Goal: Task Accomplishment & Management: Manage account settings

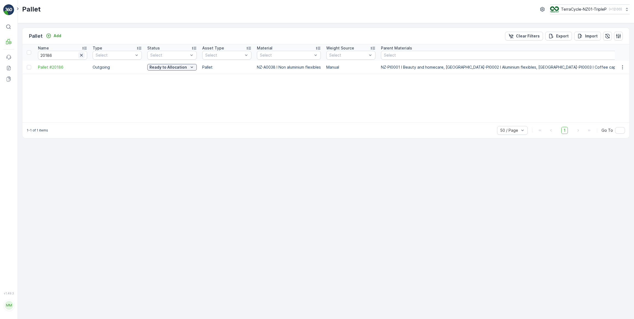
click at [82, 56] on icon "button" at bounding box center [81, 54] width 5 height 5
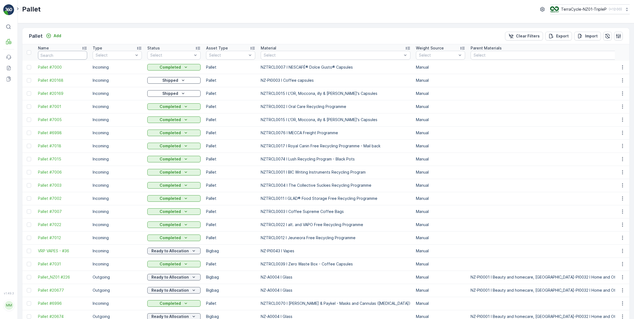
click at [64, 56] on input "text" at bounding box center [62, 55] width 49 height 9
type input "bic"
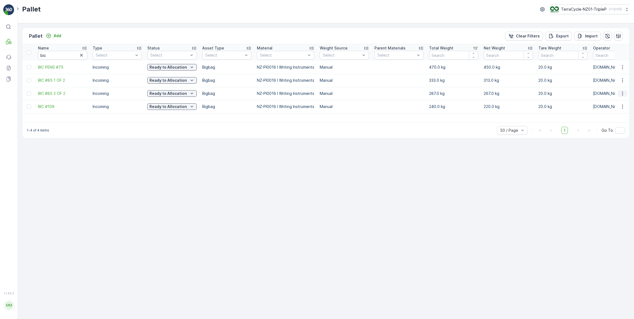
click at [621, 91] on icon "button" at bounding box center [622, 93] width 5 height 5
click at [616, 131] on div "Print QR" at bounding box center [616, 132] width 36 height 8
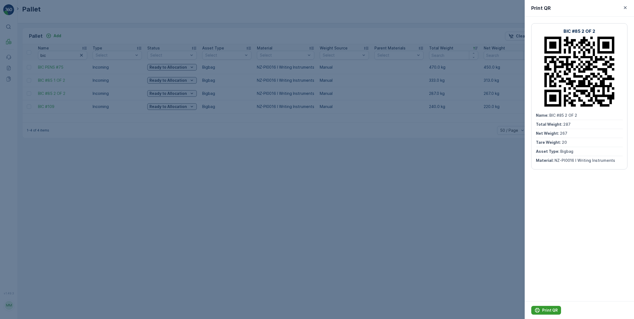
click at [548, 312] on p "Print QR" at bounding box center [550, 309] width 16 height 5
click at [173, 168] on div at bounding box center [317, 159] width 634 height 319
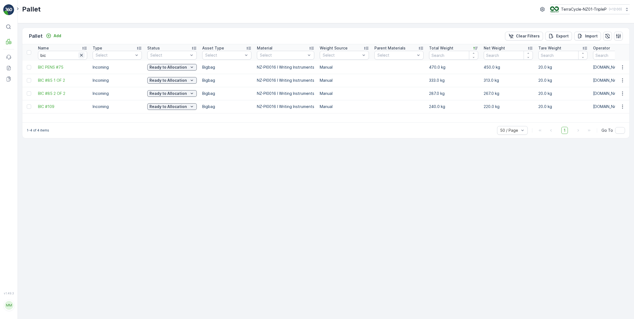
click at [82, 54] on icon "button" at bounding box center [81, 54] width 5 height 5
click at [83, 54] on input "text" at bounding box center [62, 55] width 49 height 9
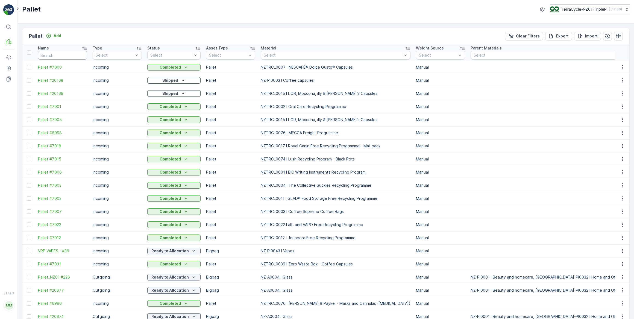
click at [83, 54] on input "text" at bounding box center [62, 55] width 49 height 9
type input "T"
click at [74, 58] on input "TP" at bounding box center [62, 55] width 49 height 9
type input "TOY"
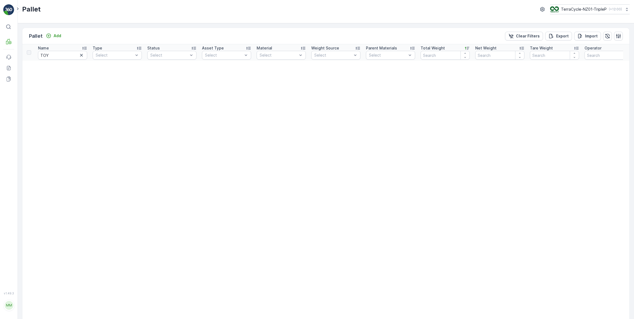
type input "TP"
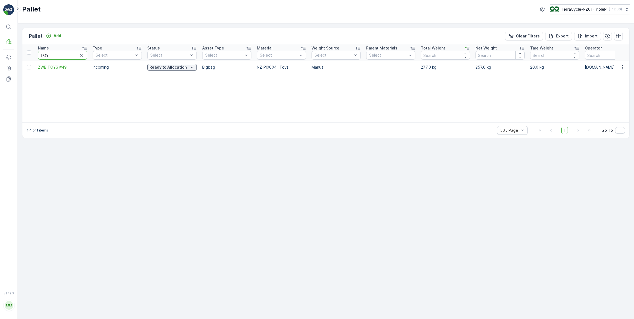
click at [66, 54] on input "TOY" at bounding box center [62, 55] width 49 height 9
click at [83, 57] on icon "button" at bounding box center [81, 54] width 5 height 5
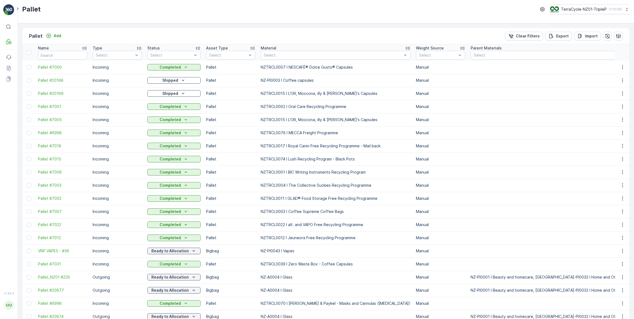
click at [54, 55] on input "text" at bounding box center [62, 55] width 49 height 9
type input "JUICE"
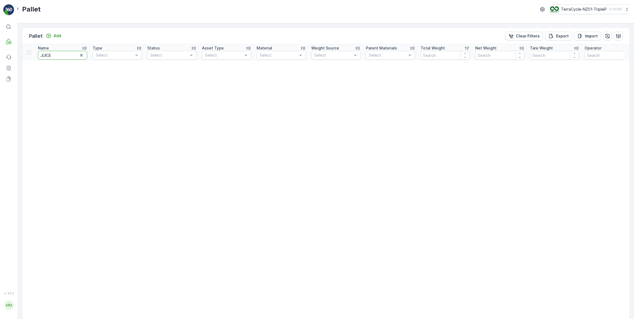
drag, startPoint x: 57, startPoint y: 52, endPoint x: 45, endPoint y: 55, distance: 11.7
click at [45, 55] on input "JUICE" at bounding box center [62, 55] width 49 height 9
type input "JU"
click at [81, 55] on icon "button" at bounding box center [81, 55] width 3 height 3
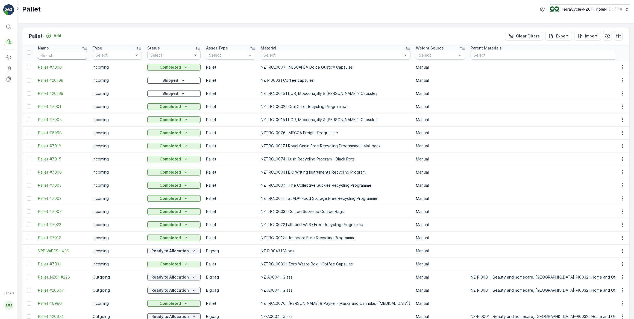
click at [72, 54] on input "text" at bounding box center [62, 55] width 49 height 9
type input "16707"
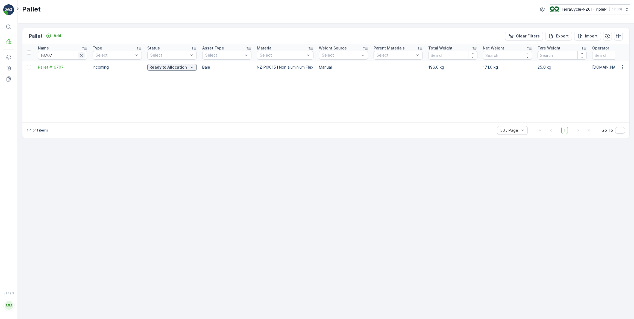
click at [80, 56] on icon "button" at bounding box center [81, 55] width 3 height 3
click at [69, 54] on input "text" at bounding box center [62, 55] width 49 height 9
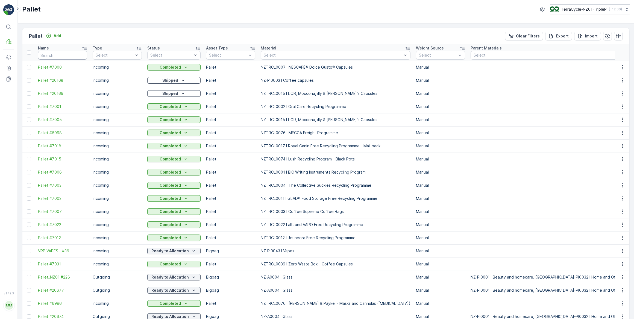
click at [69, 54] on input "text" at bounding box center [62, 55] width 49 height 9
type input "GLASSES"
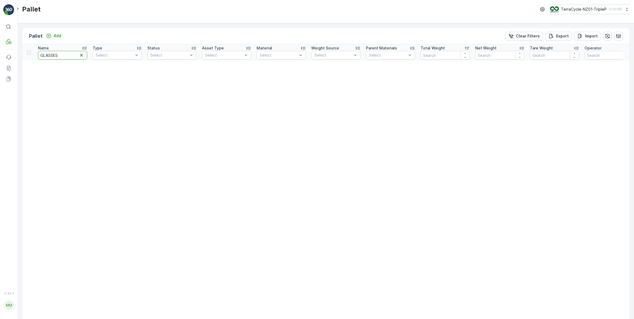
drag, startPoint x: 65, startPoint y: 56, endPoint x: 52, endPoint y: 55, distance: 13.4
click at [52, 55] on input "GLASSES" at bounding box center [62, 55] width 49 height 9
type input "GLAS"
click at [81, 56] on icon "button" at bounding box center [81, 54] width 5 height 5
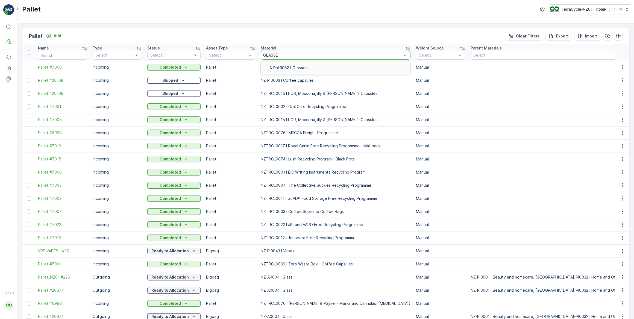
type input "GLASSES"
click at [264, 67] on div at bounding box center [266, 68] width 4 height 4
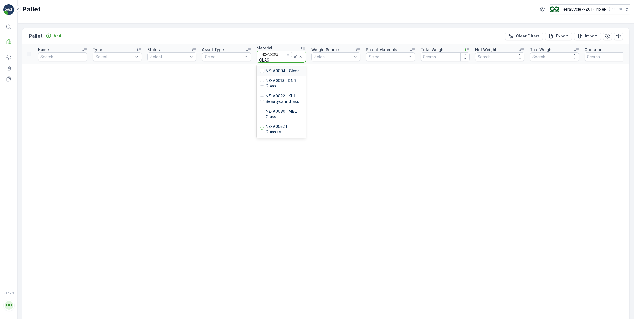
type input "GLASS"
click at [295, 57] on icon at bounding box center [294, 56] width 5 height 5
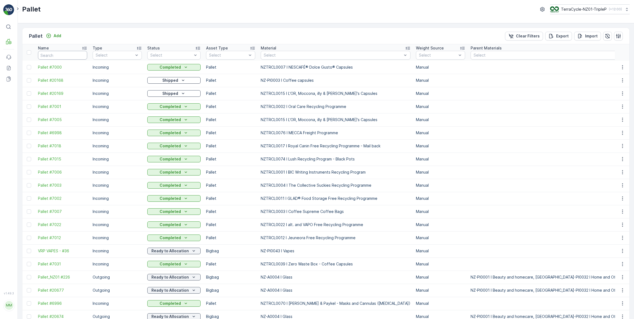
click at [74, 55] on input "text" at bounding box center [62, 55] width 49 height 9
type input "EYEWEAR"
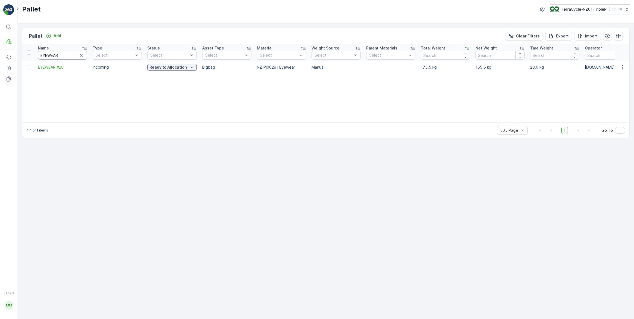
click at [41, 55] on input "EYEWEAR" at bounding box center [62, 55] width 49 height 9
click at [620, 68] on icon "button" at bounding box center [622, 66] width 5 height 5
click at [607, 105] on span "Print QR" at bounding box center [607, 105] width 15 height 5
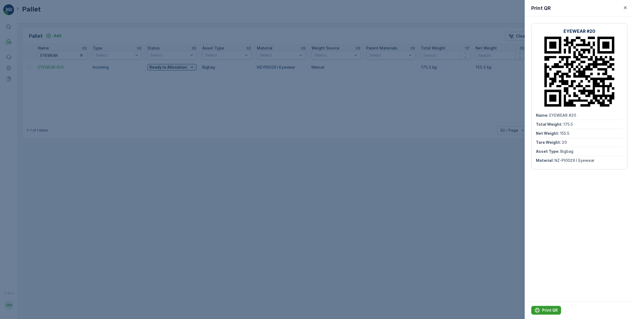
click at [546, 309] on p "Print QR" at bounding box center [550, 309] width 16 height 5
click at [137, 193] on div at bounding box center [317, 159] width 634 height 319
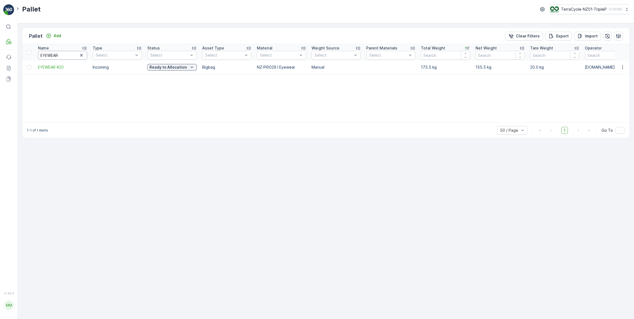
click at [39, 54] on input "EYEWEAR" at bounding box center [62, 55] width 49 height 9
type input "ZB EYEWEAR"
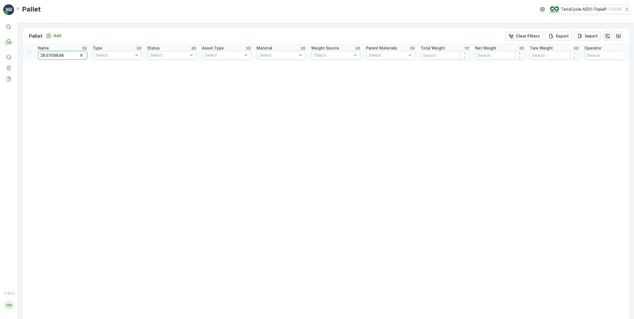
drag, startPoint x: 67, startPoint y: 55, endPoint x: 54, endPoint y: 56, distance: 13.4
click at [54, 55] on input "ZB EYEWEAR" at bounding box center [62, 55] width 49 height 9
type input "ZB EYE"
drag, startPoint x: 54, startPoint y: 55, endPoint x: 45, endPoint y: 55, distance: 9.0
click at [45, 55] on input "ZB EYE" at bounding box center [62, 55] width 49 height 9
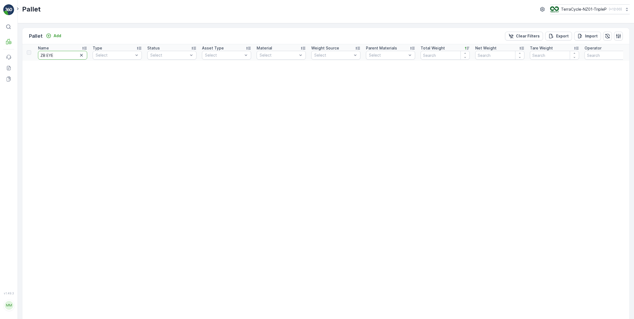
type input "ZB"
click at [43, 55] on input "ZB" at bounding box center [62, 55] width 49 height 9
type input "ZWB"
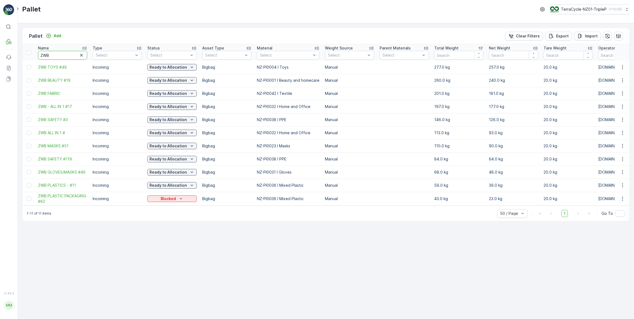
drag, startPoint x: 56, startPoint y: 52, endPoint x: 37, endPoint y: 55, distance: 19.0
click at [37, 55] on th "Name ZWB" at bounding box center [62, 52] width 55 height 16
type input "PENS"
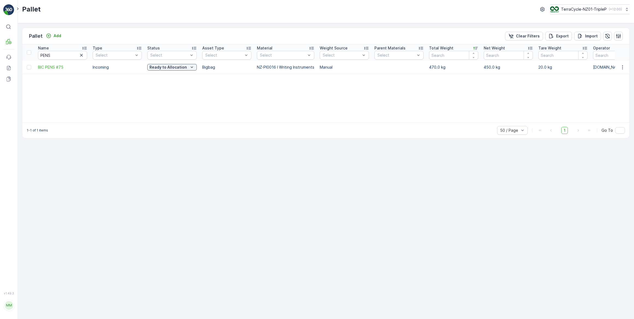
drag, startPoint x: 80, startPoint y: 55, endPoint x: 144, endPoint y: 46, distance: 64.7
click at [80, 55] on icon "button" at bounding box center [81, 54] width 5 height 5
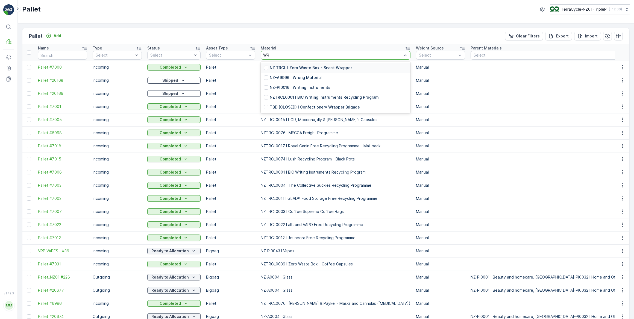
type input "WRI"
click at [265, 67] on div at bounding box center [266, 68] width 4 height 4
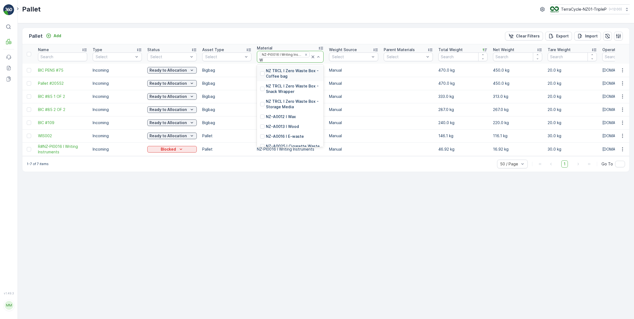
type input "WR"
click at [301, 113] on p "NZTRCL0001 I BIC Writing Instruments Recycling Program" at bounding box center [293, 116] width 54 height 16
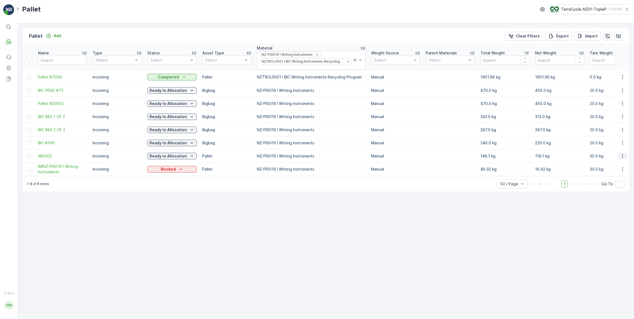
click at [624, 156] on icon "button" at bounding box center [622, 155] width 5 height 5
click at [612, 193] on span "Print QR" at bounding box center [607, 194] width 15 height 5
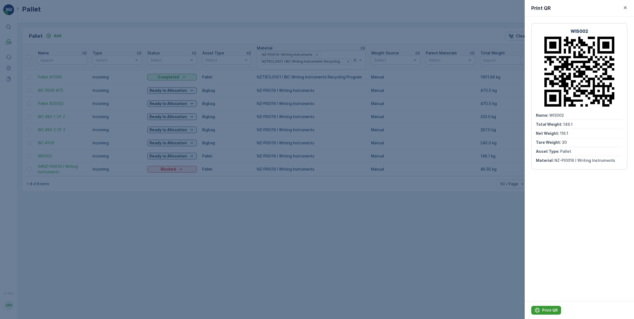
click at [551, 308] on p "Print QR" at bounding box center [550, 309] width 16 height 5
click at [133, 221] on div at bounding box center [317, 159] width 634 height 319
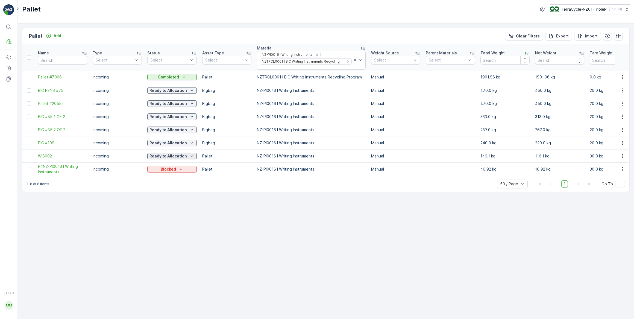
click at [187, 154] on div "Ready to Allocation" at bounding box center [171, 155] width 45 height 5
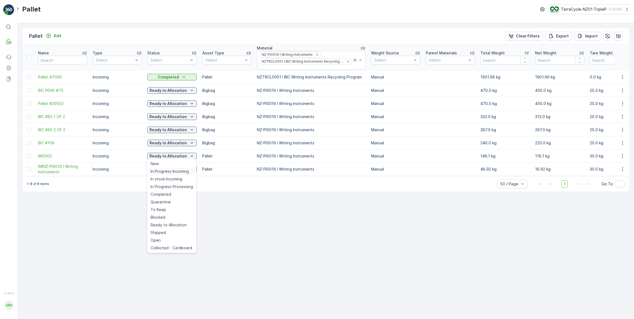
click at [170, 173] on span "In Progress-Incoming" at bounding box center [170, 171] width 38 height 5
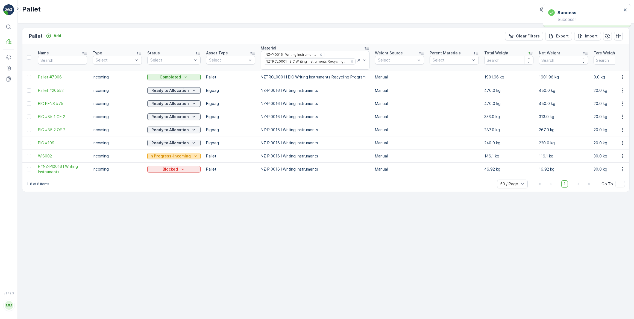
click at [181, 155] on p "In Progress-Incoming" at bounding box center [169, 155] width 41 height 5
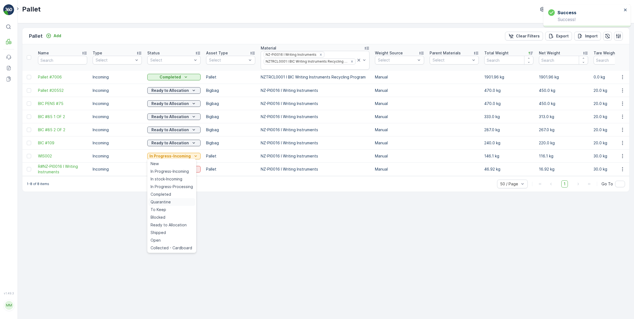
click at [161, 202] on span "Quarantine" at bounding box center [161, 201] width 20 height 5
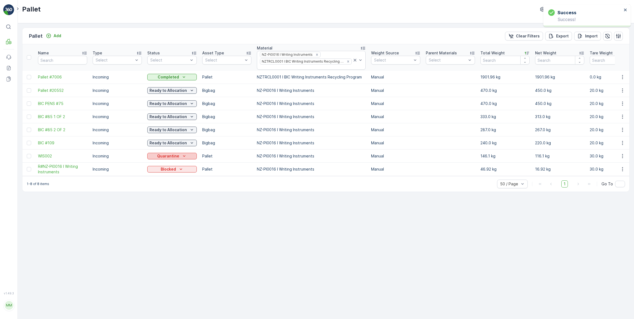
click at [173, 156] on p "Quarantine" at bounding box center [168, 155] width 22 height 5
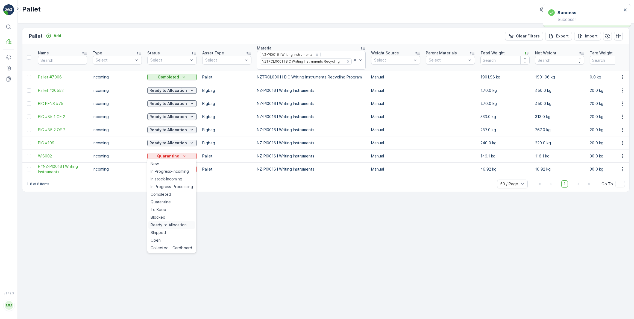
click at [167, 226] on span "Ready to Allocation" at bounding box center [169, 224] width 36 height 5
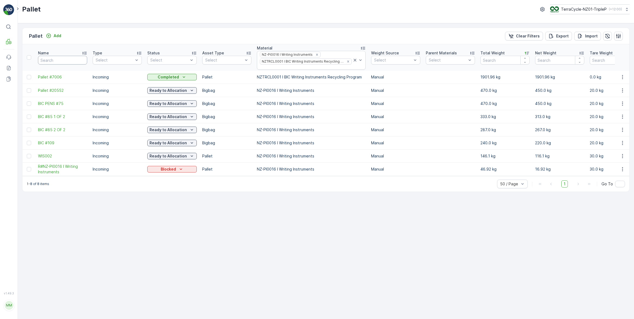
click at [67, 60] on input "text" at bounding box center [62, 60] width 49 height 9
click at [352, 59] on icon at bounding box center [354, 59] width 5 height 5
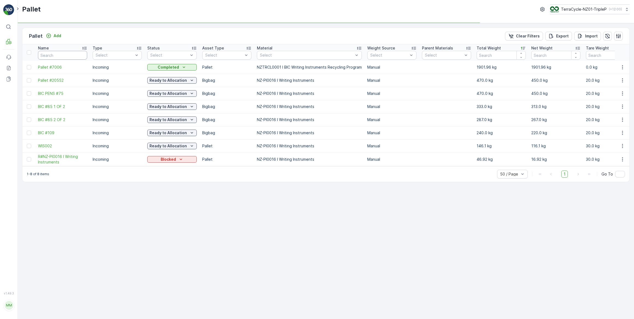
click at [71, 52] on input "text" at bounding box center [62, 55] width 49 height 9
type input "E"
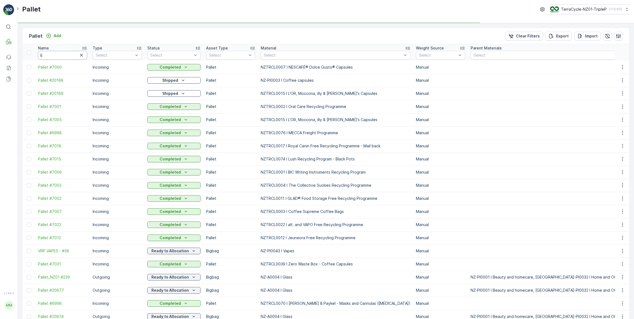
click at [73, 52] on input "E" at bounding box center [62, 55] width 49 height 9
type input "E"
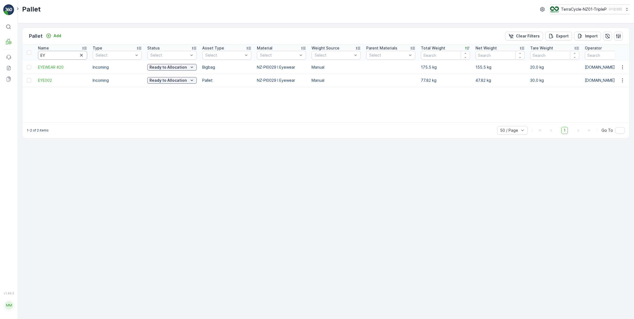
click at [73, 52] on input "EY" at bounding box center [62, 55] width 49 height 9
click at [83, 56] on icon "button" at bounding box center [81, 54] width 5 height 5
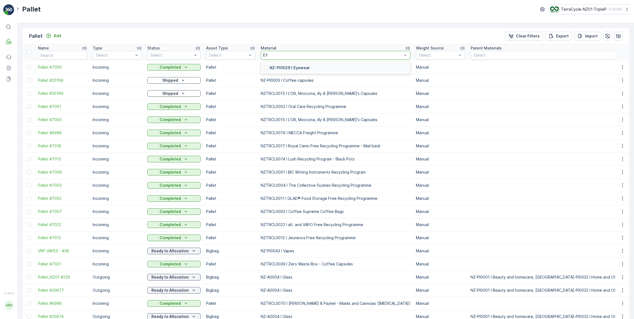
type input "EYE"
click at [283, 65] on p "NZ-PI0029 I Eyewear" at bounding box center [290, 67] width 40 height 5
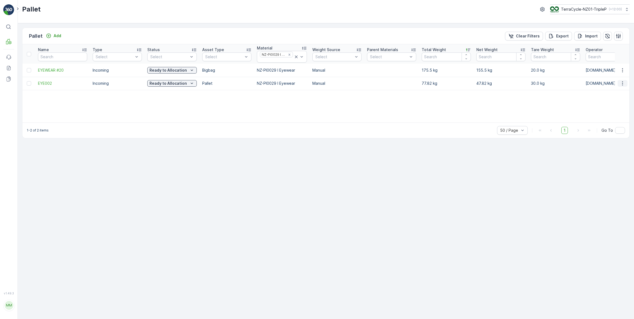
click at [622, 84] on icon "button" at bounding box center [622, 83] width 5 height 5
click at [612, 123] on span "Print QR" at bounding box center [607, 121] width 15 height 5
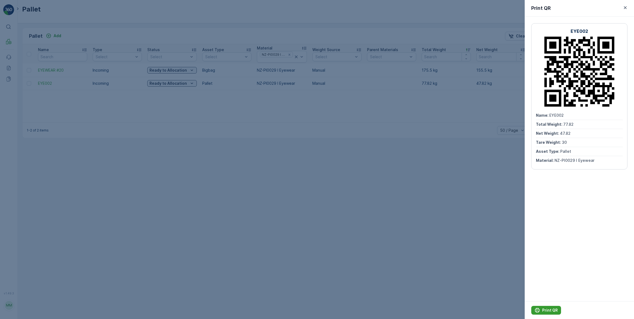
click at [553, 310] on p "Print QR" at bounding box center [550, 309] width 16 height 5
click at [179, 113] on div at bounding box center [317, 159] width 634 height 319
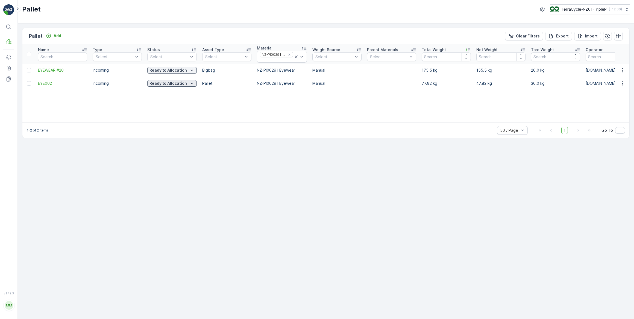
click at [181, 85] on p "Ready to Allocation" at bounding box center [167, 83] width 37 height 5
click at [163, 99] on span "In Progress-Incoming" at bounding box center [170, 98] width 38 height 5
click at [175, 83] on p "Ready to Allocation" at bounding box center [167, 83] width 37 height 5
click at [165, 85] on p "In Progress-Incoming" at bounding box center [169, 83] width 41 height 5
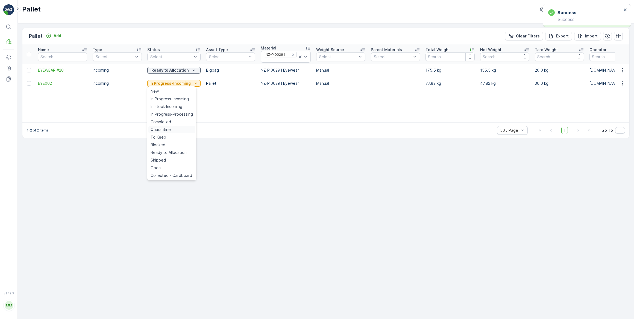
click at [160, 130] on span "Quarantine" at bounding box center [161, 129] width 20 height 5
click at [175, 82] on p "In Progress-Incoming" at bounding box center [169, 83] width 41 height 5
click at [165, 152] on span "Ready to Allocation" at bounding box center [169, 152] width 36 height 5
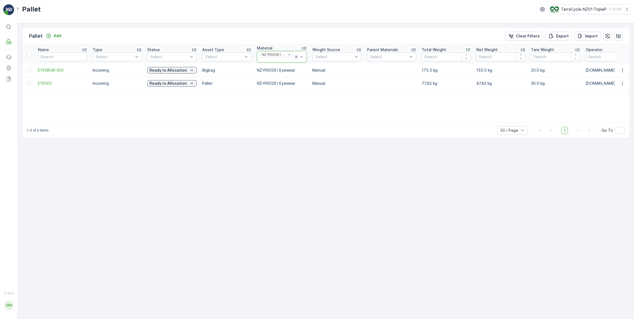
click at [294, 56] on icon at bounding box center [295, 56] width 5 height 5
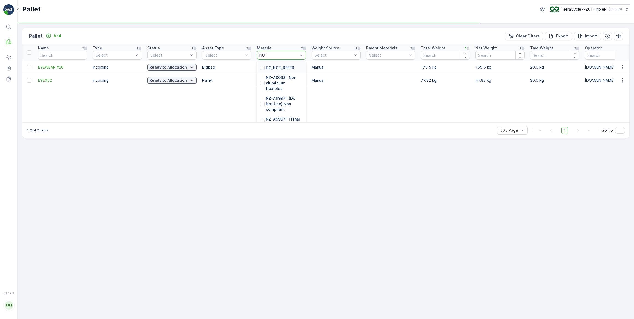
type input "NON"
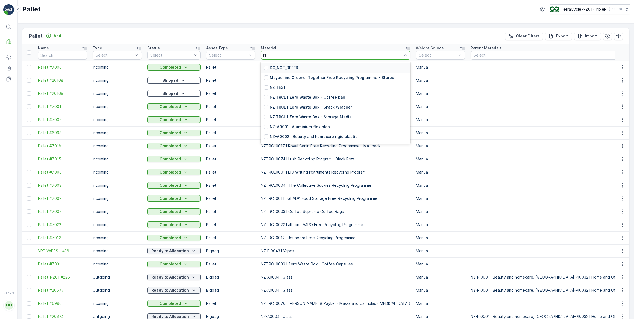
type input "NO"
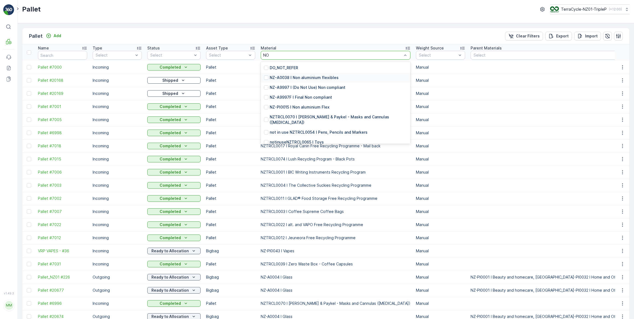
click at [297, 76] on p "NZ-A0038 I Non aluminium flexibles" at bounding box center [304, 77] width 69 height 5
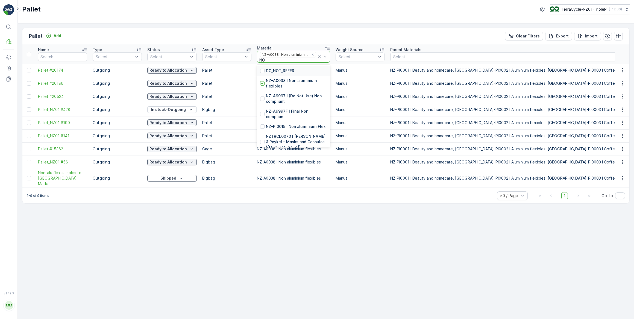
type input "NON"
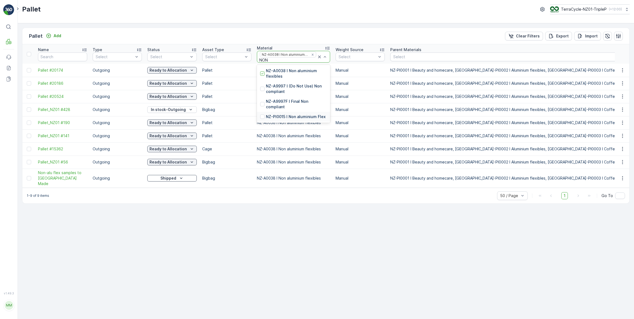
click at [313, 116] on p "NZ-PI0015 I Non aluminium Flex" at bounding box center [296, 116] width 60 height 5
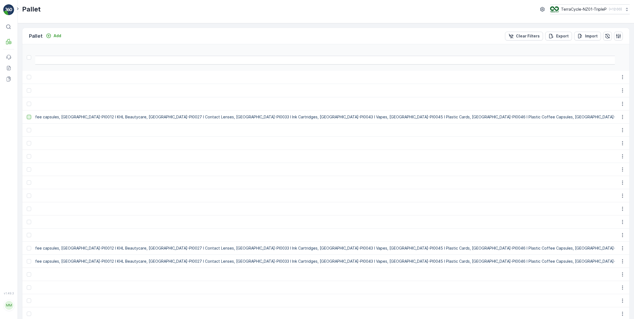
click at [28, 116] on div at bounding box center [29, 117] width 4 height 4
click at [27, 115] on input "checkbox" at bounding box center [27, 115] width 0 height 0
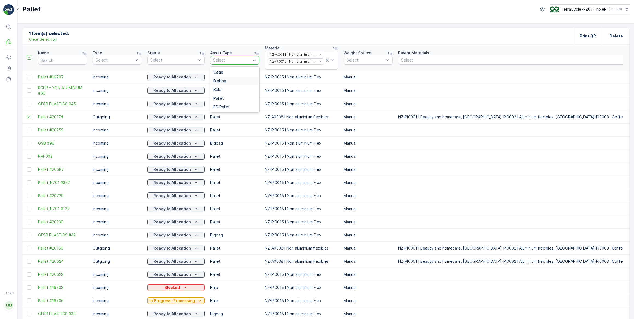
click at [219, 79] on span "Bigbag" at bounding box center [219, 81] width 13 height 4
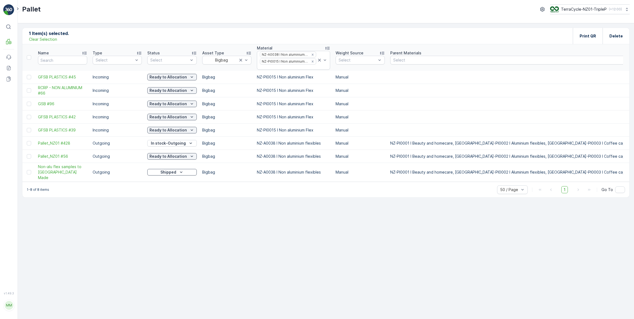
click at [43, 39] on p "Clear Selection" at bounding box center [43, 39] width 28 height 5
click at [317, 58] on icon at bounding box center [319, 59] width 5 height 5
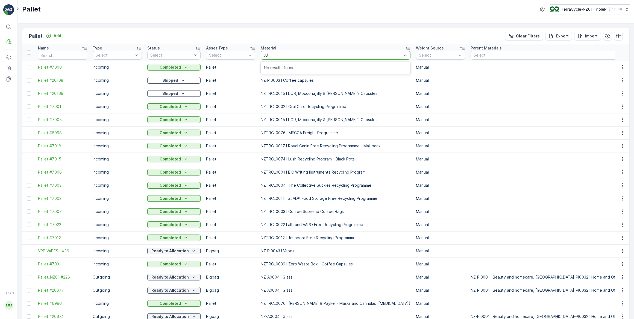
type input "J"
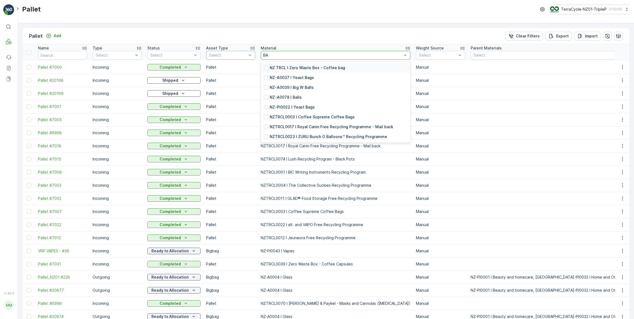
type input "BAG"
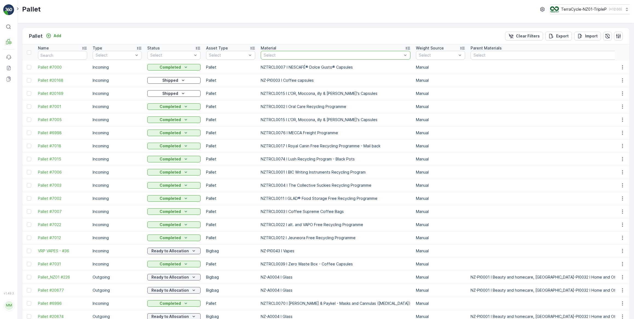
drag, startPoint x: 344, startPoint y: 52, endPoint x: 278, endPoint y: 52, distance: 66.4
click at [278, 52] on div "Select" at bounding box center [336, 55] width 150 height 9
click at [160, 31] on div "Pallet Add Clear Filters Export Import" at bounding box center [325, 36] width 607 height 16
type input "GLOVES"
click at [298, 76] on p "NZ-A0053 I Gloves" at bounding box center [288, 77] width 36 height 5
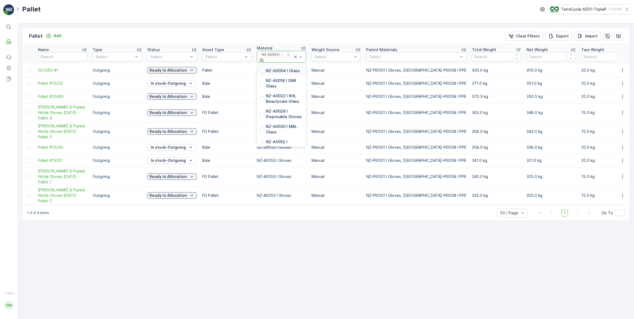
type input "GLO"
click at [280, 74] on p "NZ-A0028 I Disposable Gloves" at bounding box center [284, 73] width 37 height 11
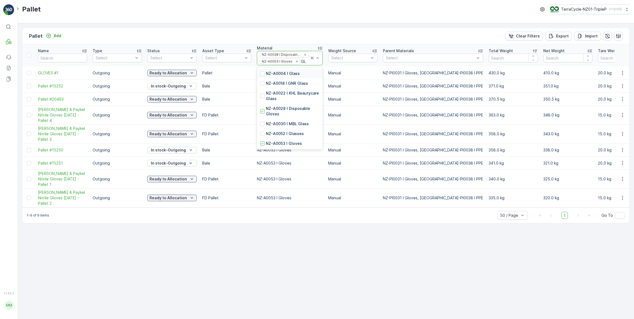
type input "GLO"
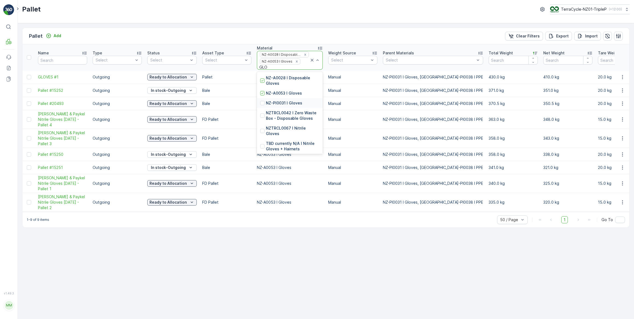
click at [291, 103] on p "NZ-PI0031 I Gloves" at bounding box center [284, 102] width 36 height 5
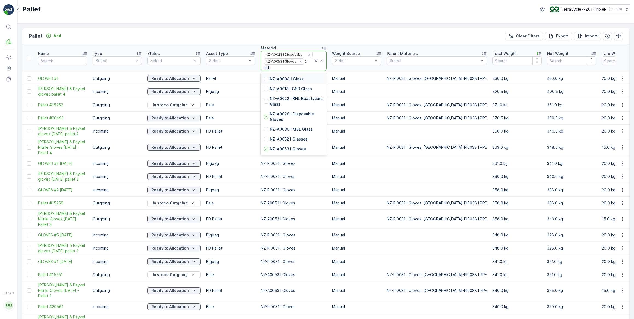
type input "GLO"
click at [297, 37] on div "Pallet Add Clear Filters Export Import" at bounding box center [325, 36] width 607 height 16
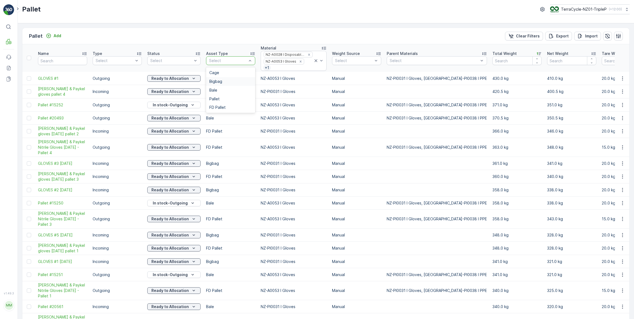
click at [218, 78] on div "Bigbag" at bounding box center [230, 81] width 49 height 9
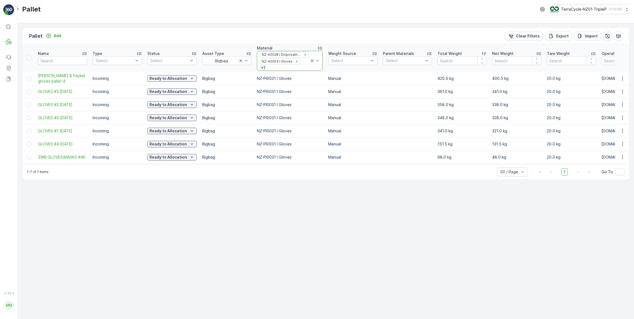
click at [309, 60] on icon at bounding box center [311, 60] width 5 height 5
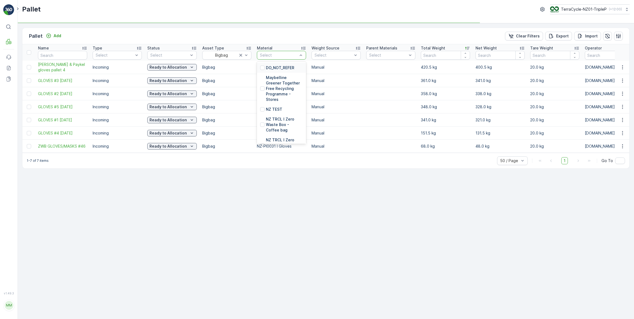
type input "A"
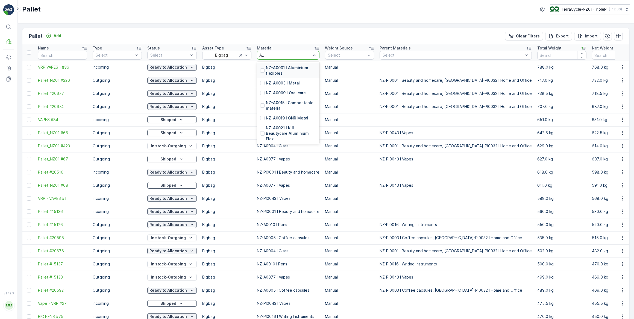
type input "ALU"
click at [277, 67] on p "NZ-A0001 I Aluminium flexibles" at bounding box center [291, 70] width 50 height 11
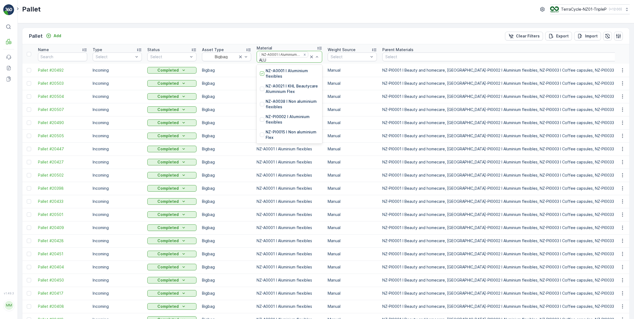
type input "ALUM"
click at [295, 116] on p "NZ-PI0002 I Aluminium flexibles" at bounding box center [292, 119] width 53 height 11
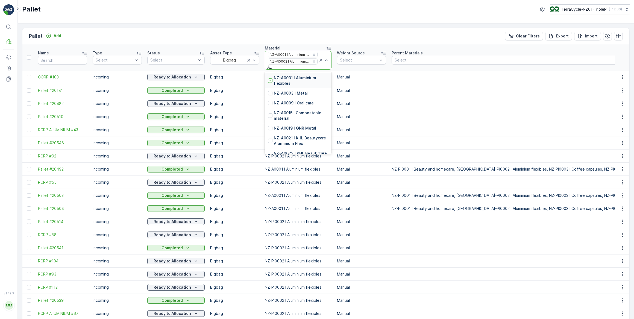
type input "ALU"
click at [307, 39] on div "Pallet Add Clear Filters Export Import" at bounding box center [325, 36] width 607 height 16
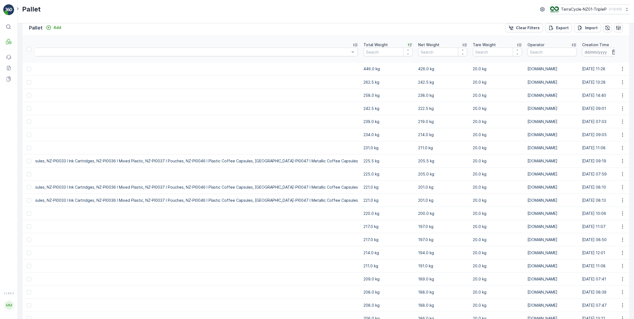
scroll to position [8, 0]
click at [27, 228] on td at bounding box center [28, 226] width 13 height 13
click at [28, 227] on div at bounding box center [29, 227] width 4 height 4
click at [27, 225] on input "checkbox" at bounding box center [27, 225] width 0 height 0
click at [29, 69] on div at bounding box center [29, 69] width 4 height 4
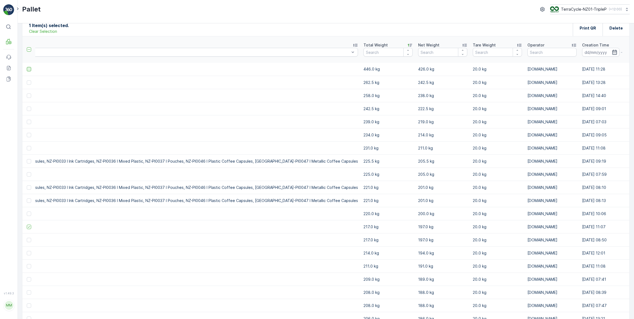
click at [27, 67] on input "checkbox" at bounding box center [27, 67] width 0 height 0
click at [30, 120] on div at bounding box center [29, 122] width 4 height 4
click at [27, 120] on input "checkbox" at bounding box center [27, 120] width 0 height 0
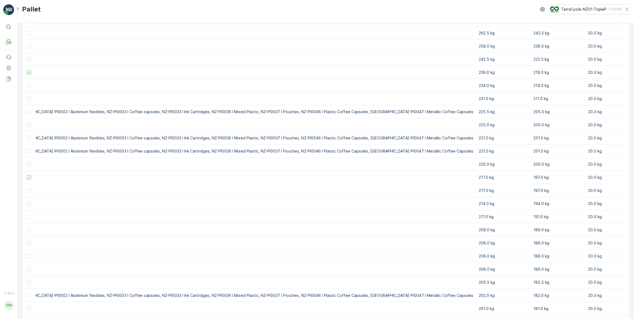
scroll to position [0, 0]
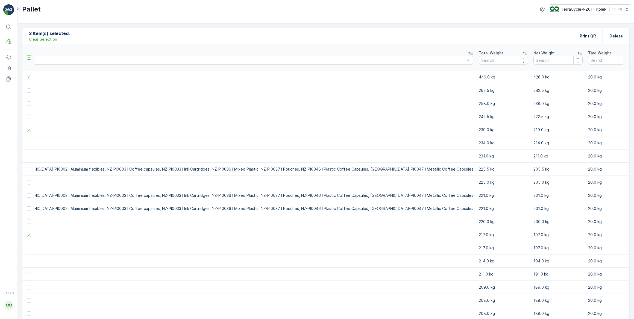
drag, startPoint x: 29, startPoint y: 77, endPoint x: 31, endPoint y: 91, distance: 14.1
click at [29, 77] on icon at bounding box center [29, 77] width 4 height 4
click at [27, 75] on input "checkbox" at bounding box center [27, 75] width 0 height 0
click at [30, 89] on div at bounding box center [29, 90] width 4 height 4
click at [27, 88] on input "checkbox" at bounding box center [27, 88] width 0 height 0
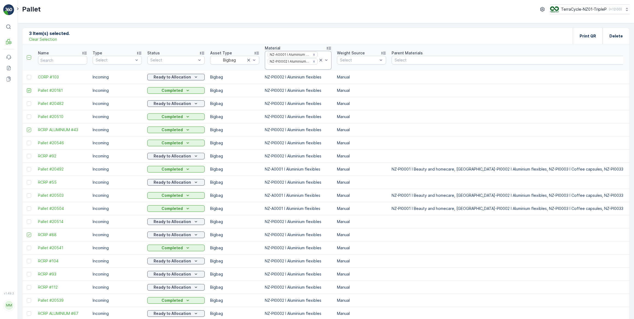
click at [28, 90] on icon at bounding box center [29, 91] width 4 height 4
click at [27, 88] on input "checkbox" at bounding box center [27, 88] width 0 height 0
click at [28, 130] on icon at bounding box center [29, 130] width 2 height 2
click at [27, 128] on input "checkbox" at bounding box center [27, 128] width 0 height 0
click at [319, 59] on icon at bounding box center [320, 60] width 3 height 3
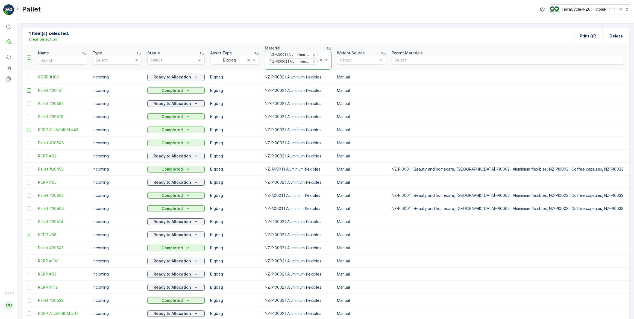
click at [38, 41] on p "Clear Selection" at bounding box center [43, 39] width 28 height 5
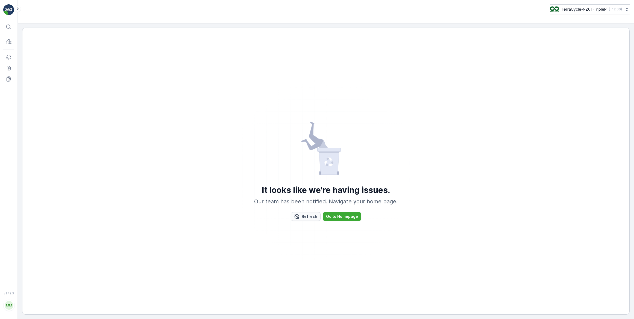
click at [308, 215] on p "Refresh" at bounding box center [310, 216] width 16 height 5
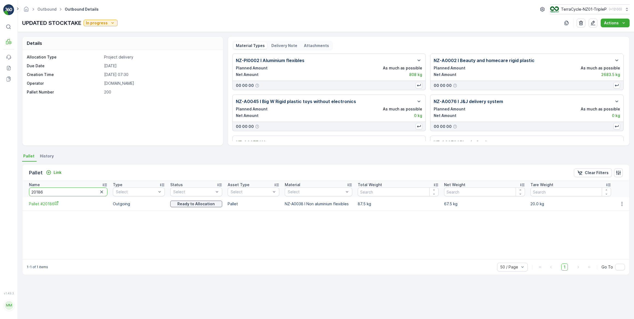
drag, startPoint x: 48, startPoint y: 192, endPoint x: 33, endPoint y: 192, distance: 14.8
click at [33, 192] on input "20186" at bounding box center [68, 191] width 78 height 9
type input "20660"
drag, startPoint x: 49, startPoint y: 190, endPoint x: 32, endPoint y: 188, distance: 16.7
click at [32, 188] on input "20660" at bounding box center [66, 191] width 75 height 9
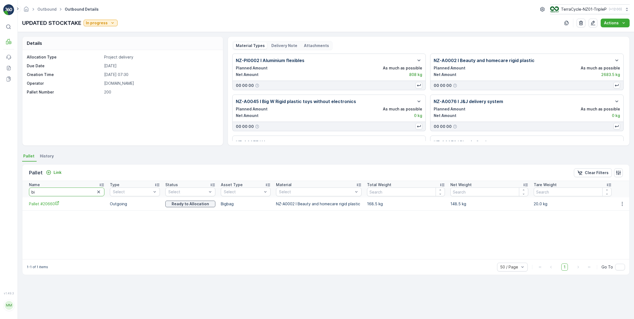
type input "bic"
click at [622, 205] on icon "button" at bounding box center [621, 203] width 5 height 5
click at [204, 254] on div "Name bic Type Select Status Select Asset Type Select Material Select Total Weig…" at bounding box center [325, 220] width 607 height 78
click at [100, 194] on icon "button" at bounding box center [102, 191] width 5 height 5
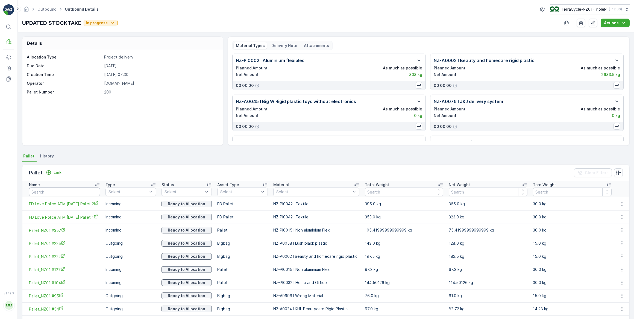
click at [48, 193] on input "text" at bounding box center [64, 191] width 71 height 9
type input "TOYS"
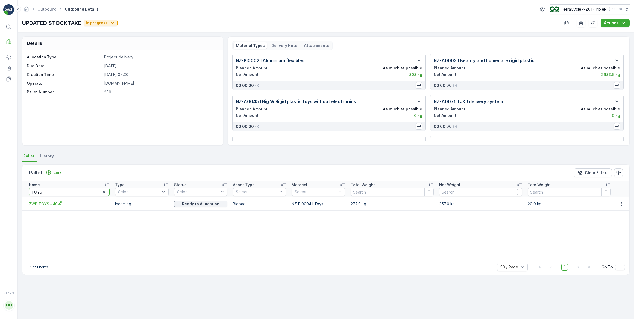
drag, startPoint x: 46, startPoint y: 193, endPoint x: 30, endPoint y: 192, distance: 15.9
click at [30, 193] on input "TOYS" at bounding box center [69, 191] width 81 height 9
type input "16707"
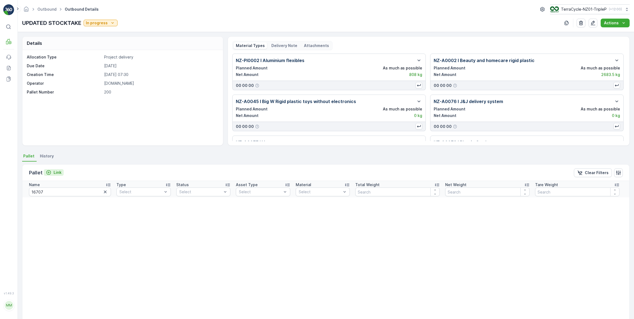
click at [47, 175] on button "Link" at bounding box center [54, 172] width 20 height 7
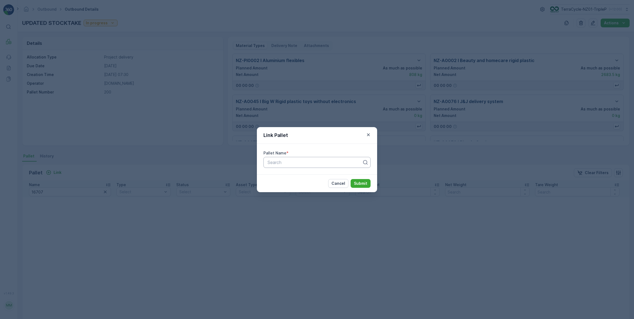
click at [272, 160] on div at bounding box center [315, 162] width 96 height 5
type input "16707"
click at [283, 174] on span "Pallet #16707" at bounding box center [281, 175] width 28 height 5
click at [364, 184] on p "Submit" at bounding box center [360, 183] width 13 height 5
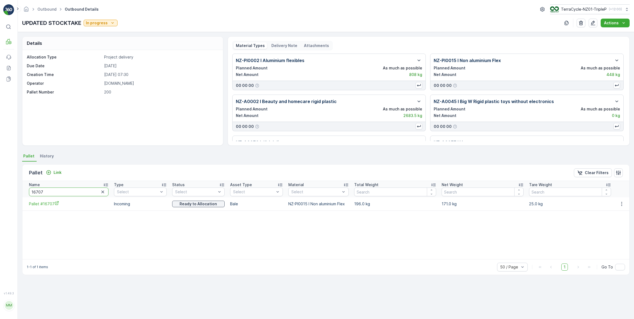
drag, startPoint x: 46, startPoint y: 191, endPoint x: 27, endPoint y: 194, distance: 19.0
click at [27, 194] on th "Name 16707" at bounding box center [66, 189] width 89 height 16
type input "YEY"
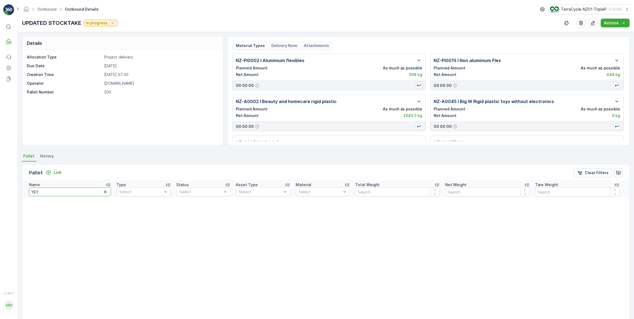
drag, startPoint x: 39, startPoint y: 191, endPoint x: 26, endPoint y: 194, distance: 13.3
click at [26, 193] on th "Name YEY" at bounding box center [67, 189] width 91 height 16
type input "EYE"
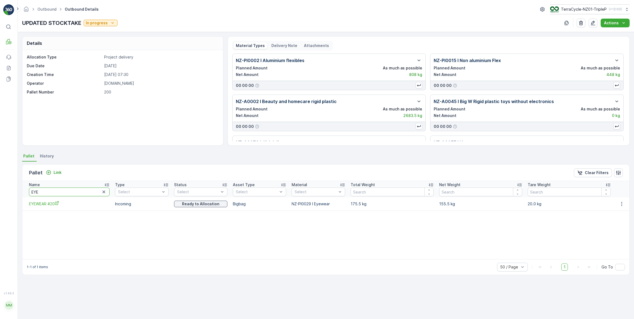
drag, startPoint x: 40, startPoint y: 193, endPoint x: 30, endPoint y: 193, distance: 9.8
click at [30, 193] on input "EYE" at bounding box center [69, 191] width 81 height 9
type input "W"
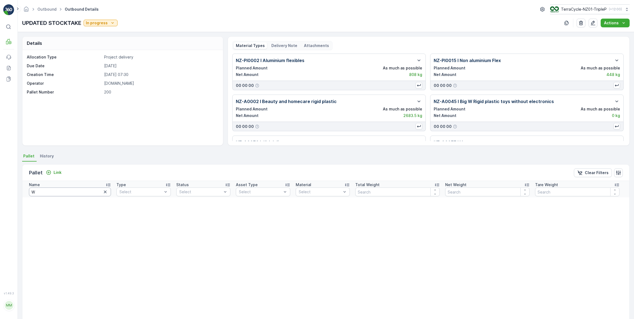
click at [39, 191] on input "W" at bounding box center [70, 191] width 82 height 9
click at [58, 174] on p "Link" at bounding box center [58, 172] width 8 height 5
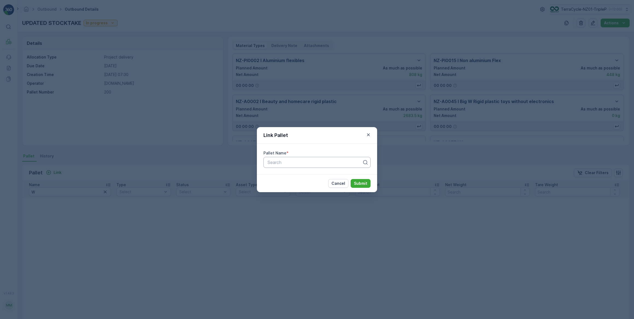
click at [282, 166] on div "Search" at bounding box center [316, 162] width 107 height 11
type input "W"
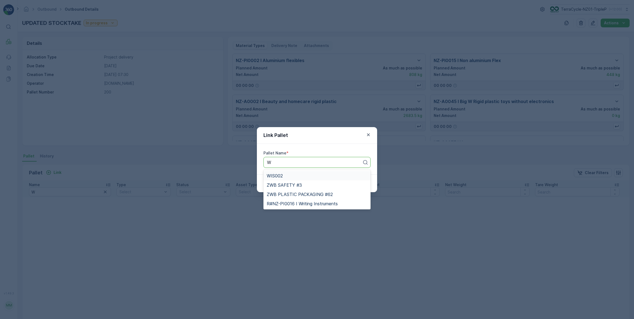
click at [280, 175] on span "WIS002" at bounding box center [275, 175] width 16 height 5
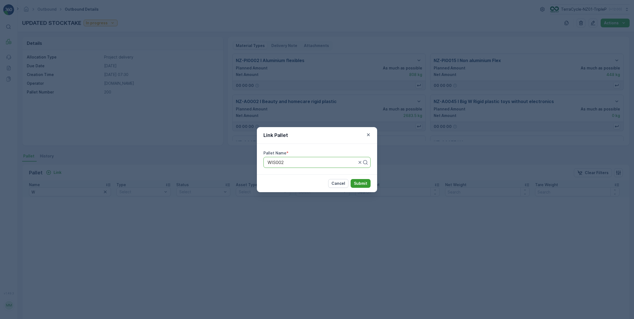
click at [364, 184] on p "Submit" at bounding box center [360, 183] width 13 height 5
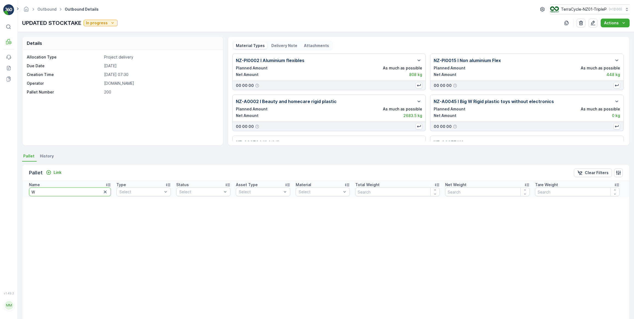
drag, startPoint x: 38, startPoint y: 192, endPoint x: 29, endPoint y: 190, distance: 8.5
click at [29, 190] on input "W" at bounding box center [70, 191] width 82 height 9
type input "EY"
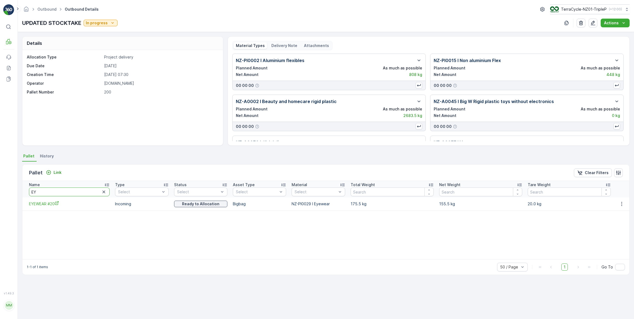
click at [63, 192] on input "EY" at bounding box center [69, 191] width 81 height 9
click at [54, 172] on p "Link" at bounding box center [58, 172] width 8 height 5
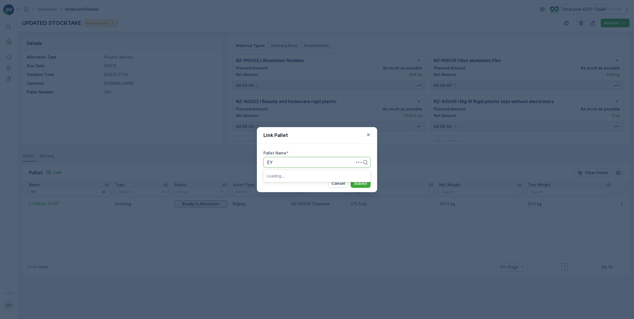
type input "EYE"
click at [286, 177] on div "EYE002" at bounding box center [317, 175] width 101 height 5
click at [360, 183] on p "Submit" at bounding box center [360, 183] width 13 height 5
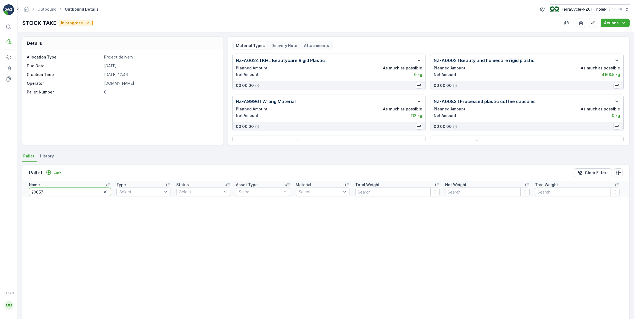
drag, startPoint x: 53, startPoint y: 192, endPoint x: 27, endPoint y: 197, distance: 26.4
click at [29, 196] on div "20657" at bounding box center [70, 191] width 82 height 9
type input "16707"
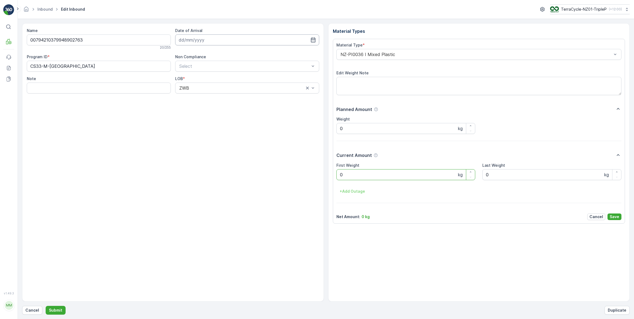
click at [235, 38] on input at bounding box center [247, 39] width 144 height 11
click at [193, 83] on div "8" at bounding box center [194, 85] width 9 height 9
type input "08.09.2025"
drag, startPoint x: 360, startPoint y: 167, endPoint x: 348, endPoint y: 175, distance: 13.9
click at [344, 175] on div "First Weight 0 kg" at bounding box center [405, 171] width 139 height 17
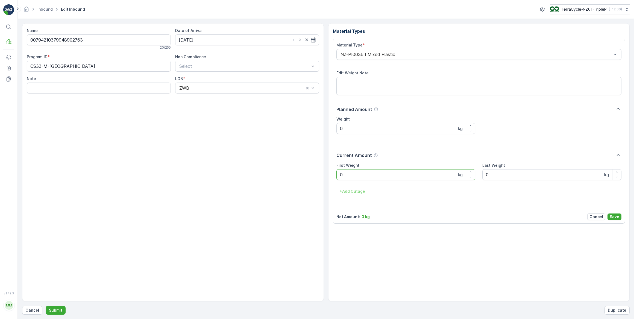
drag, startPoint x: 342, startPoint y: 174, endPoint x: 334, endPoint y: 175, distance: 8.0
click at [336, 175] on div "Material Type * NZ-PI0036 I Mixed Plastic Edit Weight Note Planned Amount Weigh…" at bounding box center [479, 131] width 292 height 185
click at [46, 306] on button "Submit" at bounding box center [56, 310] width 20 height 9
click at [225, 37] on input at bounding box center [247, 39] width 144 height 11
click at [196, 84] on div "8" at bounding box center [194, 85] width 9 height 9
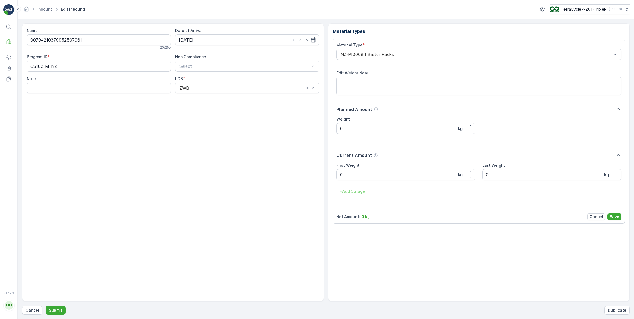
type input "08.09.2025"
drag, startPoint x: 358, startPoint y: 173, endPoint x: 335, endPoint y: 178, distance: 23.1
click at [335, 178] on div "Material Type * NZ-PI0008 I Blister Packs Edit Weight Note Planned Amount Weigh…" at bounding box center [479, 131] width 292 height 185
click at [46, 306] on button "Submit" at bounding box center [56, 310] width 20 height 9
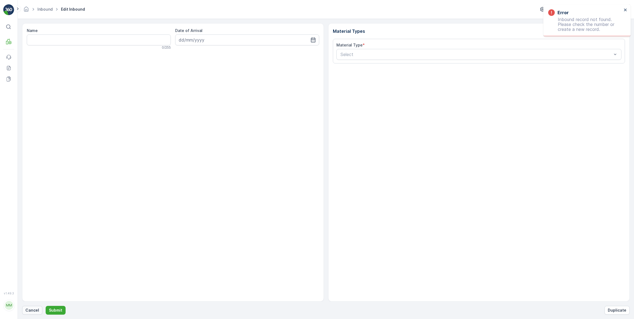
click at [37, 309] on p "Cancel" at bounding box center [32, 309] width 14 height 5
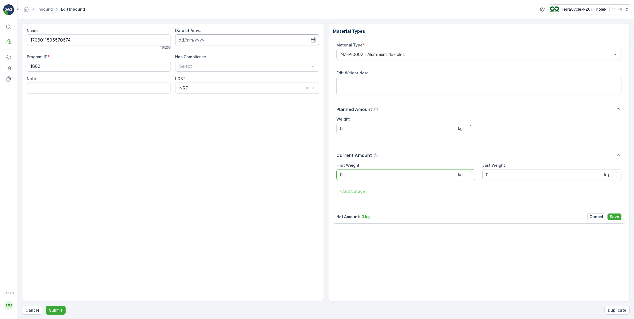
click at [187, 39] on input at bounding box center [247, 39] width 144 height 11
click at [193, 89] on div "8" at bounding box center [194, 85] width 9 height 9
type input "08.09.2025"
drag, startPoint x: 349, startPoint y: 175, endPoint x: 328, endPoint y: 180, distance: 22.0
click at [328, 180] on div "Material Types Material Type * NZ-PI0002 I Aluminium flexibles Edit Weight Note…" at bounding box center [479, 162] width 302 height 278
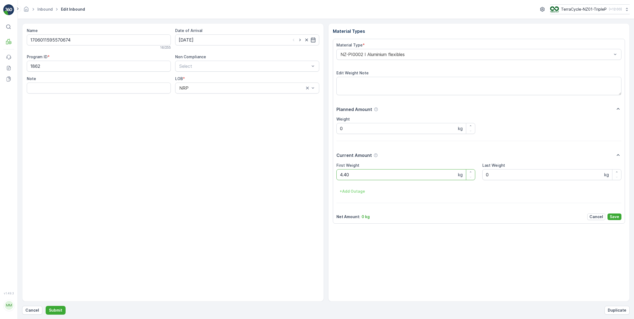
click at [46, 306] on button "Submit" at bounding box center [56, 310] width 20 height 9
click at [208, 37] on input at bounding box center [247, 39] width 144 height 11
click at [195, 84] on div "8" at bounding box center [194, 85] width 9 height 9
type input "08.09.2025"
drag, startPoint x: 351, startPoint y: 178, endPoint x: 337, endPoint y: 174, distance: 13.9
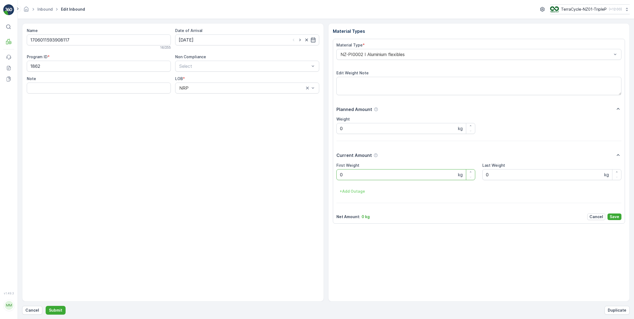
click at [337, 174] on Weight "0" at bounding box center [405, 174] width 139 height 11
click at [46, 306] on button "Submit" at bounding box center [56, 310] width 20 height 9
click at [221, 42] on input at bounding box center [247, 39] width 144 height 11
click at [195, 85] on div "8" at bounding box center [194, 85] width 9 height 9
type input "08.09.2025"
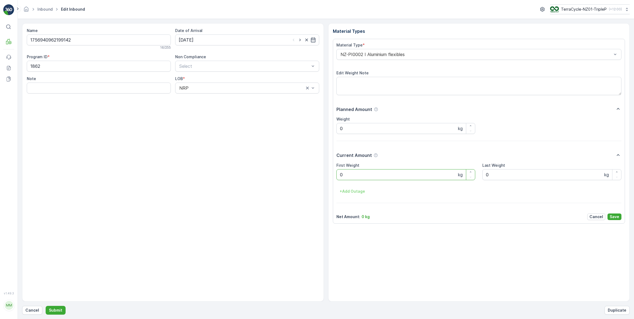
drag, startPoint x: 350, startPoint y: 172, endPoint x: 339, endPoint y: 175, distance: 11.5
click at [339, 175] on Weight "0" at bounding box center [405, 174] width 139 height 11
click at [46, 306] on button "Submit" at bounding box center [56, 310] width 20 height 9
click at [205, 36] on input at bounding box center [247, 39] width 144 height 11
click at [198, 83] on div "8" at bounding box center [194, 85] width 9 height 9
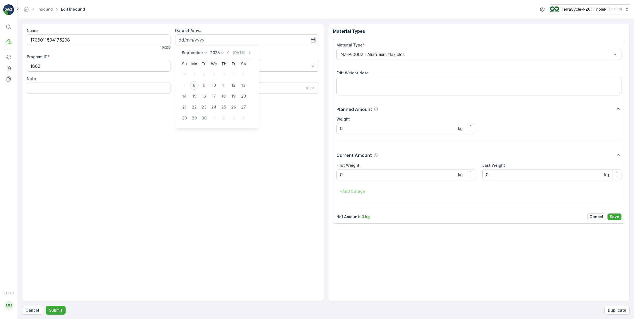
type input "08.09.2025"
drag, startPoint x: 350, startPoint y: 179, endPoint x: 331, endPoint y: 177, distance: 19.2
click at [331, 177] on div "Material Types Material Type * NZ-PI0002 I Aluminium flexibles Edit Weight Note…" at bounding box center [479, 162] width 302 height 278
click at [46, 306] on button "Submit" at bounding box center [56, 310] width 20 height 9
click at [224, 41] on input at bounding box center [247, 39] width 144 height 11
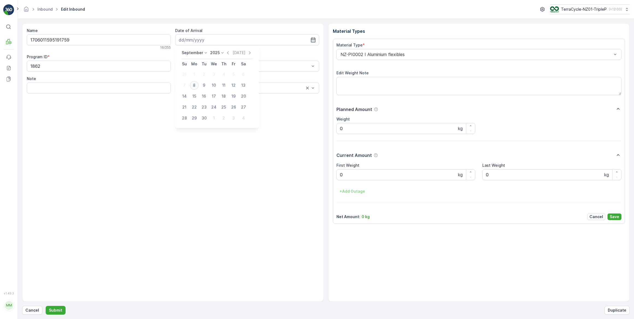
click at [194, 84] on div "8" at bounding box center [194, 85] width 9 height 9
type input "08.09.2025"
drag, startPoint x: 351, startPoint y: 176, endPoint x: 332, endPoint y: 179, distance: 19.3
click at [332, 179] on div "Material Types Material Type * NZ-PI0002 I Aluminium flexibles Edit Weight Note…" at bounding box center [479, 162] width 302 height 278
click at [46, 306] on button "Submit" at bounding box center [56, 310] width 20 height 9
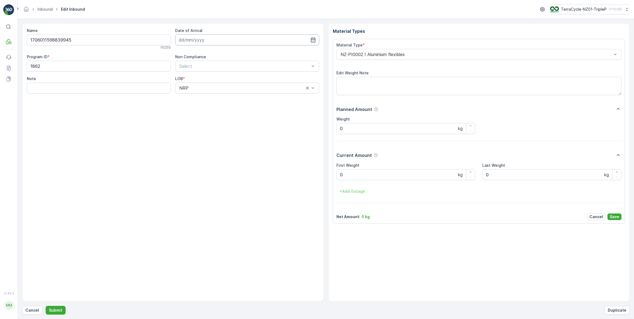
click at [247, 38] on input at bounding box center [247, 39] width 144 height 11
drag, startPoint x: 191, startPoint y: 86, endPoint x: 194, endPoint y: 88, distance: 3.3
click at [191, 87] on div "8" at bounding box center [194, 85] width 9 height 9
type input "08.09.2025"
drag, startPoint x: 350, startPoint y: 178, endPoint x: 338, endPoint y: 180, distance: 12.1
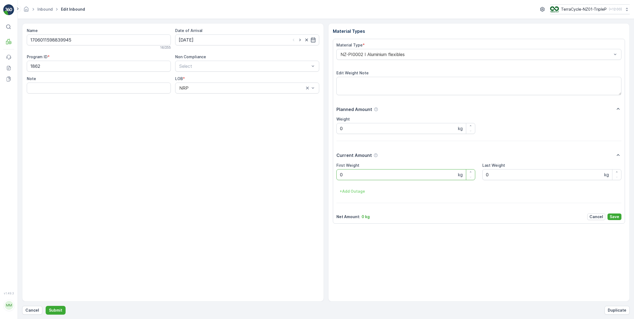
click at [338, 180] on div "First Weight 0 kg Last Weight 0 kg + Add Outage" at bounding box center [478, 179] width 285 height 33
click at [46, 306] on button "Submit" at bounding box center [56, 310] width 20 height 9
click at [227, 41] on input at bounding box center [247, 39] width 144 height 11
click at [195, 84] on div "8" at bounding box center [194, 85] width 9 height 9
type input "08.09.2025"
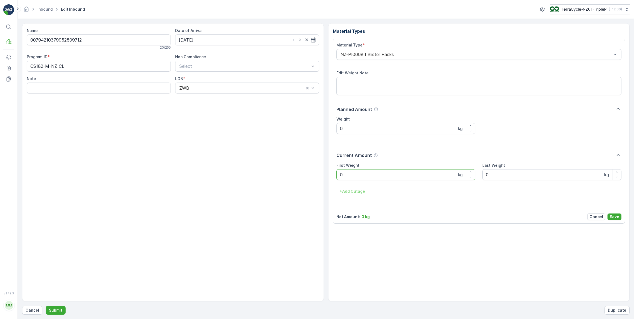
drag, startPoint x: 348, startPoint y: 177, endPoint x: 339, endPoint y: 178, distance: 9.3
click at [339, 178] on Weight "0" at bounding box center [405, 174] width 139 height 11
click at [46, 306] on button "Submit" at bounding box center [56, 310] width 20 height 9
click at [237, 40] on input at bounding box center [247, 39] width 144 height 11
click at [192, 85] on div "8" at bounding box center [194, 85] width 9 height 9
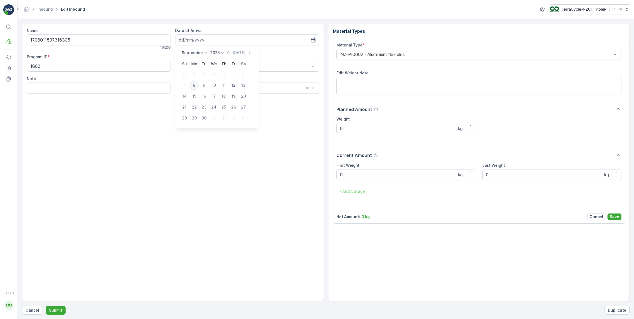
type input "08.09.2025"
drag, startPoint x: 351, startPoint y: 173, endPoint x: 337, endPoint y: 173, distance: 14.2
click at [337, 173] on Weight "0" at bounding box center [405, 174] width 139 height 11
click at [46, 306] on button "Submit" at bounding box center [56, 310] width 20 height 9
click at [240, 38] on input at bounding box center [247, 39] width 144 height 11
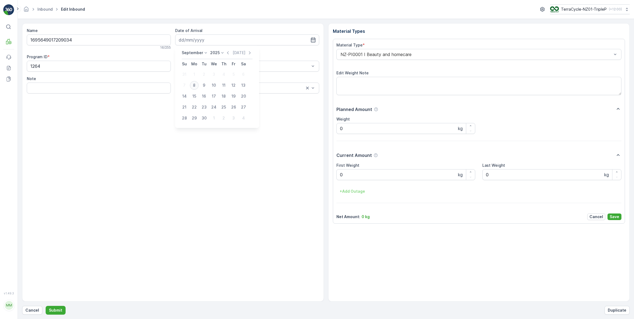
click at [195, 87] on div "8" at bounding box center [194, 85] width 9 height 9
type input "08.09.2025"
drag, startPoint x: 348, startPoint y: 175, endPoint x: 338, endPoint y: 176, distance: 10.5
click at [337, 176] on Weight "0" at bounding box center [405, 174] width 139 height 11
click at [46, 306] on button "Submit" at bounding box center [56, 310] width 20 height 9
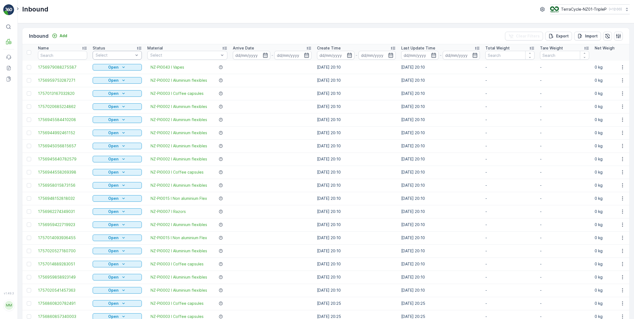
click at [118, 58] on div "Select" at bounding box center [117, 55] width 49 height 9
click at [108, 75] on span "Scanned" at bounding box center [104, 76] width 16 height 4
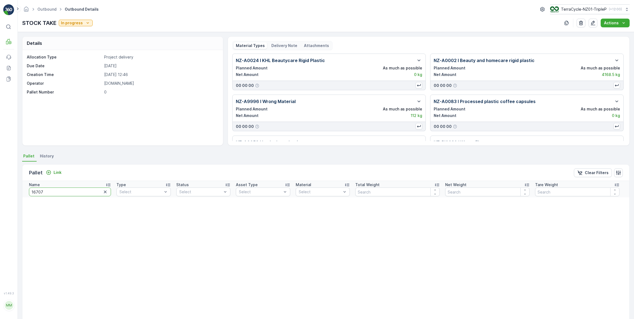
click at [17, 192] on div "⌘B MRF Events Reports Documents v 1.49.3 MM [DOMAIN_NAME] [DOMAIN_NAME][EMAIL_A…" at bounding box center [317, 159] width 634 height 319
type input "W"
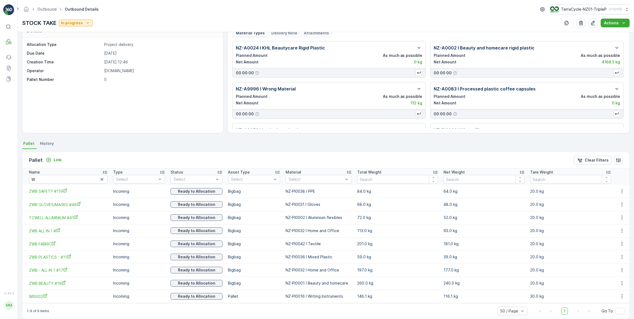
scroll to position [19, 0]
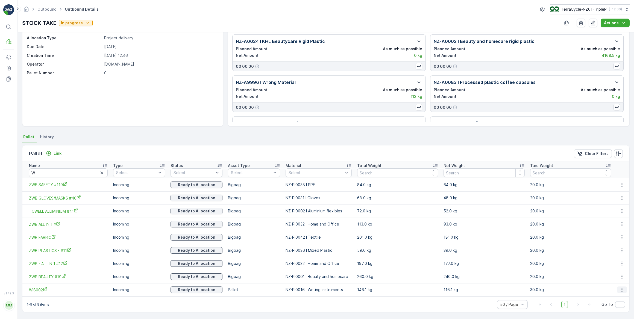
click at [619, 289] on icon "button" at bounding box center [621, 289] width 5 height 5
click at [612, 308] on span "Unlink Pallet" at bounding box center [611, 307] width 22 height 5
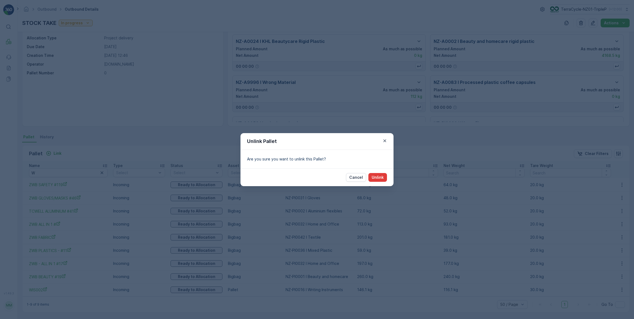
click at [380, 175] on p "Unlink" at bounding box center [378, 177] width 12 height 5
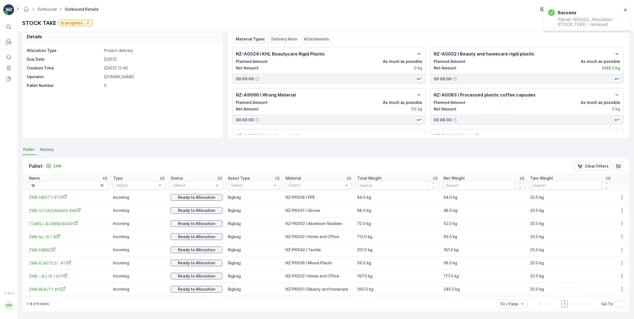
scroll to position [6, 0]
drag, startPoint x: 42, startPoint y: 188, endPoint x: 27, endPoint y: 188, distance: 15.0
click at [27, 188] on th "Name W" at bounding box center [66, 183] width 88 height 16
type input "EYE"
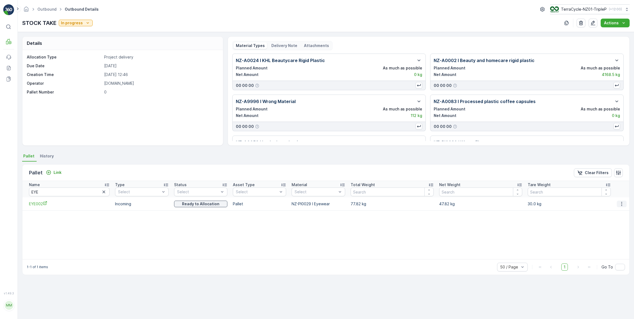
click at [621, 205] on icon "button" at bounding box center [621, 204] width 1 height 4
click at [600, 221] on span "Unlink Pallet" at bounding box center [611, 221] width 22 height 5
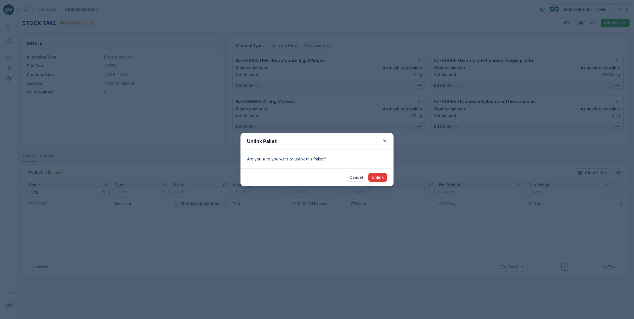
click at [379, 180] on button "Unlink" at bounding box center [377, 177] width 19 height 9
